Goal: Information Seeking & Learning: Learn about a topic

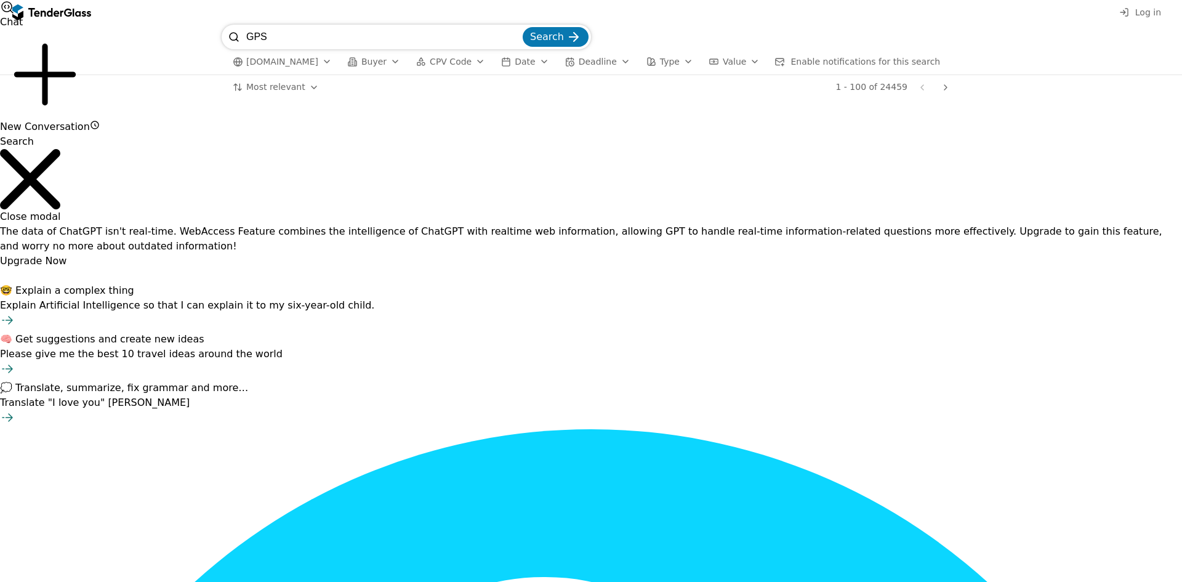
type input "GPS"
click at [545, 39] on span "Search" at bounding box center [547, 37] width 34 height 12
click at [320, 36] on input "GPS" at bounding box center [383, 37] width 274 height 25
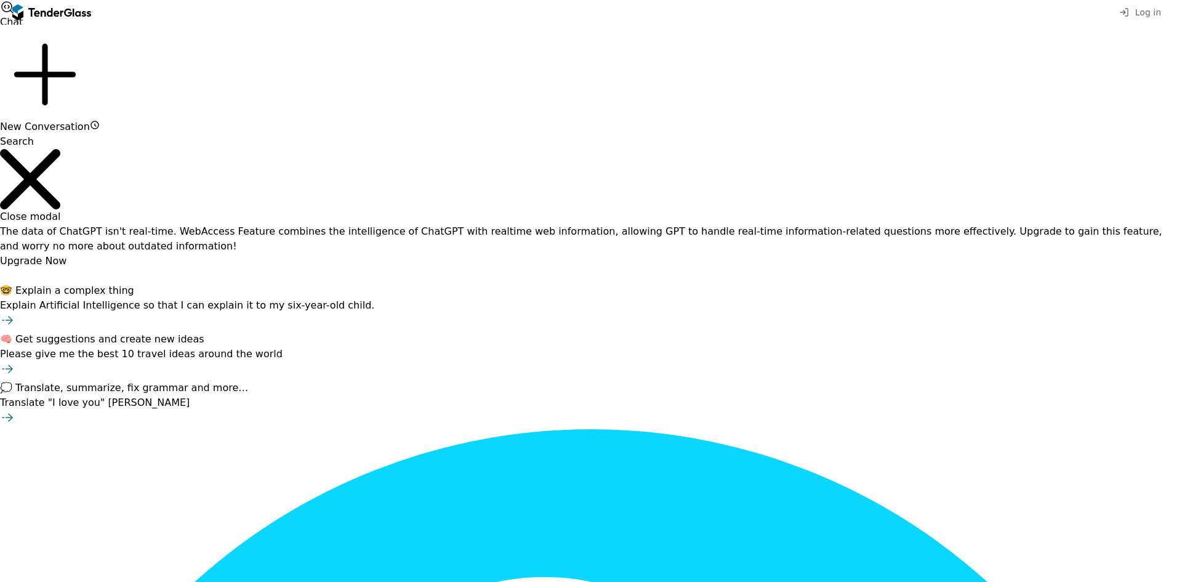
click at [435, 176] on div "1 priedas. Techninė specifikacija" at bounding box center [430, 172] width 119 height 10
